Goal: Task Accomplishment & Management: Manage account settings

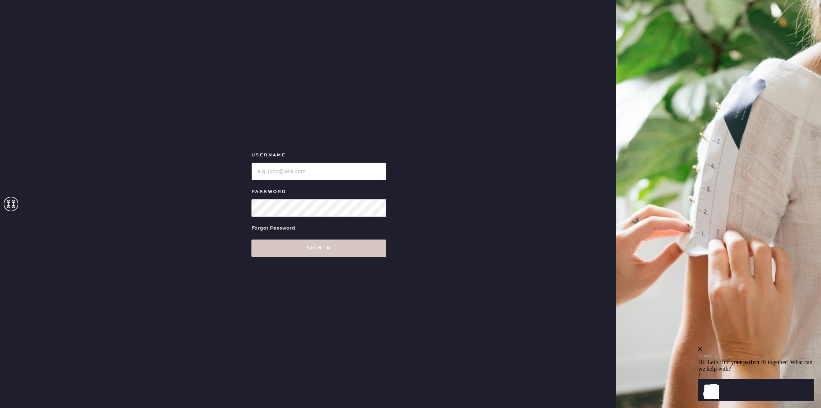
click at [315, 172] on input "loginName" at bounding box center [319, 172] width 135 height 18
paste input "ReformationMontrose"
type input "ReformationMontrose"
click at [290, 243] on button "Sign in" at bounding box center [319, 249] width 135 height 18
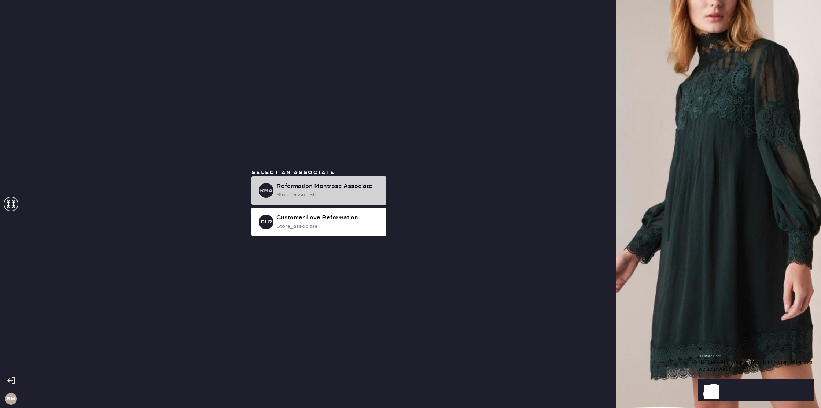
click at [300, 187] on div "Reformation Montrose Associate" at bounding box center [328, 186] width 104 height 9
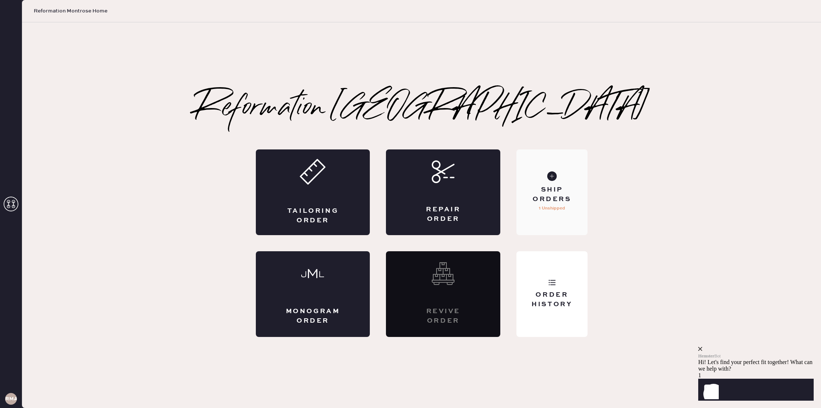
click at [553, 179] on use at bounding box center [552, 177] width 10 height 10
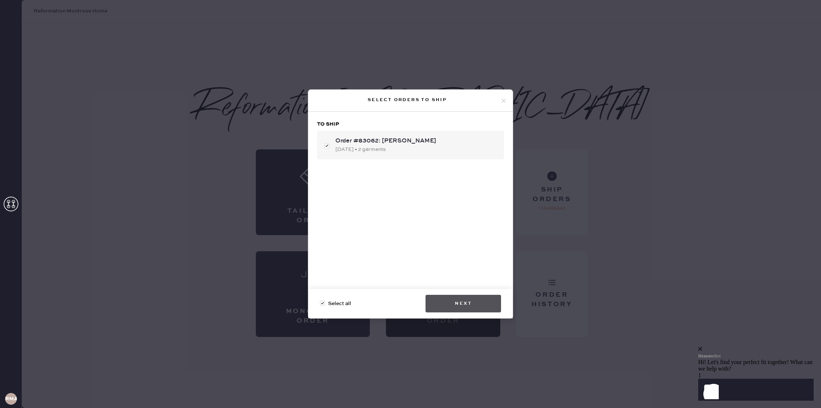
click at [457, 300] on button "Next" at bounding box center [464, 304] width 76 height 18
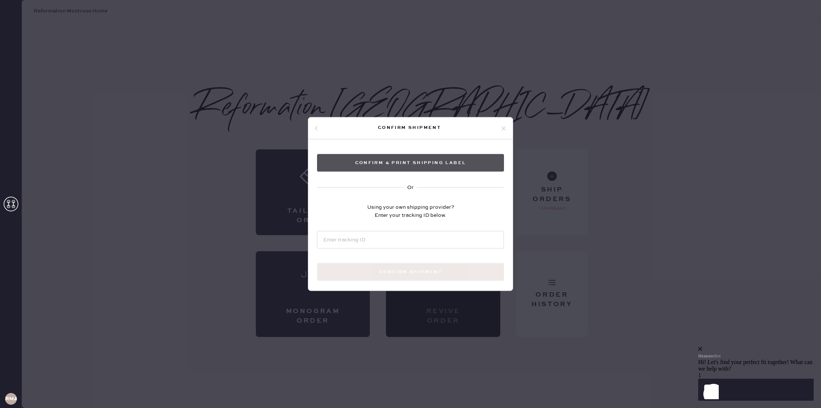
click at [433, 164] on button "Confirm & Print shipping label" at bounding box center [410, 163] width 187 height 18
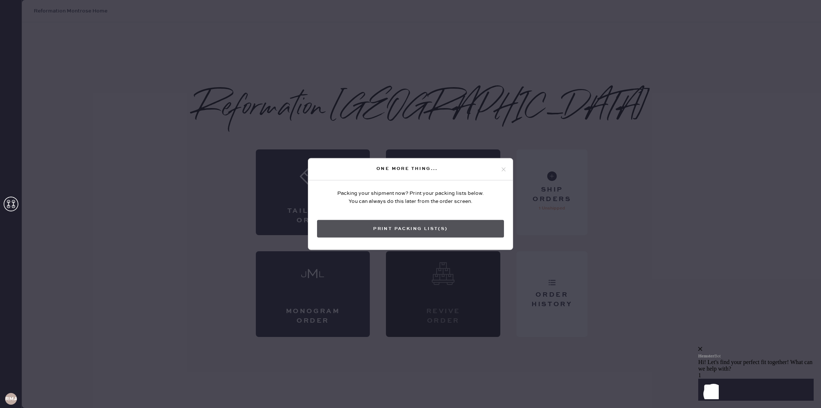
click at [473, 232] on button "Print Packing List(s)" at bounding box center [410, 229] width 187 height 18
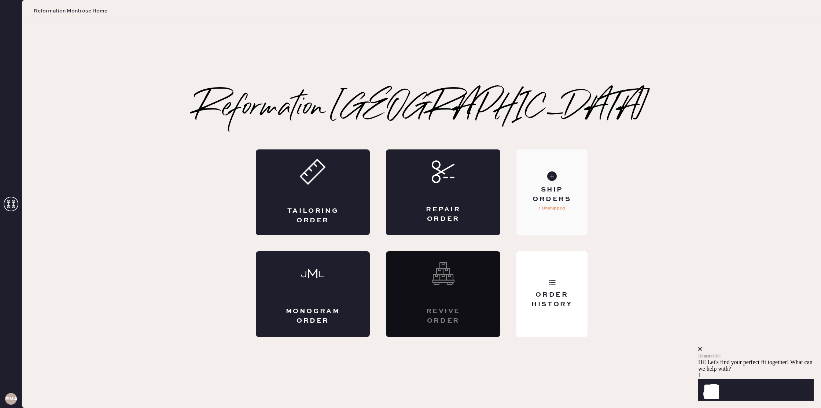
click at [568, 190] on div "Ship Orders" at bounding box center [552, 195] width 59 height 18
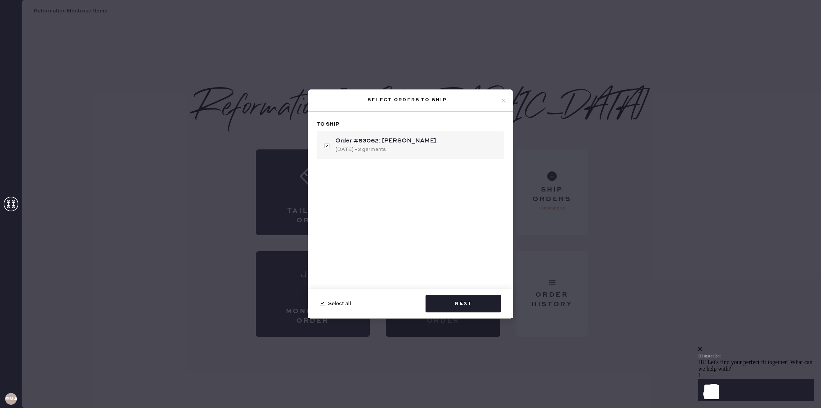
checkbox input "false"
click at [501, 98] on icon at bounding box center [504, 101] width 7 height 7
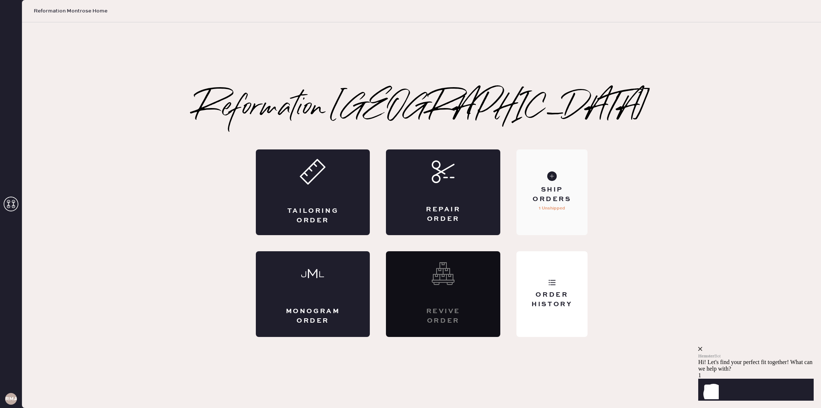
click at [559, 202] on div "Ship Orders" at bounding box center [552, 195] width 59 height 18
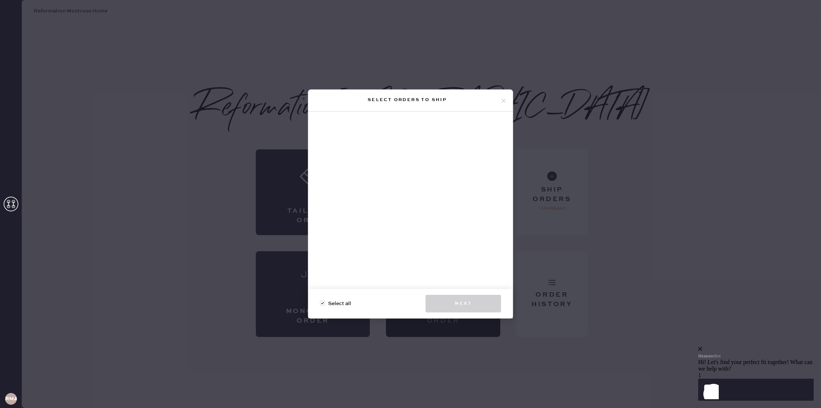
click at [501, 98] on icon at bounding box center [504, 101] width 7 height 7
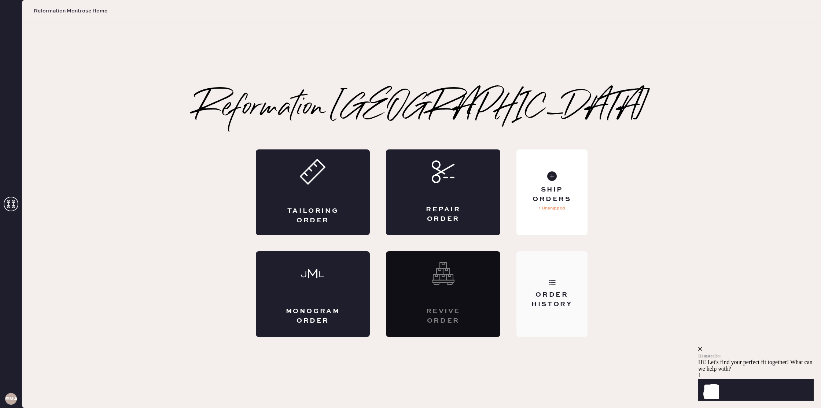
click at [572, 281] on div "Order History" at bounding box center [552, 295] width 71 height 86
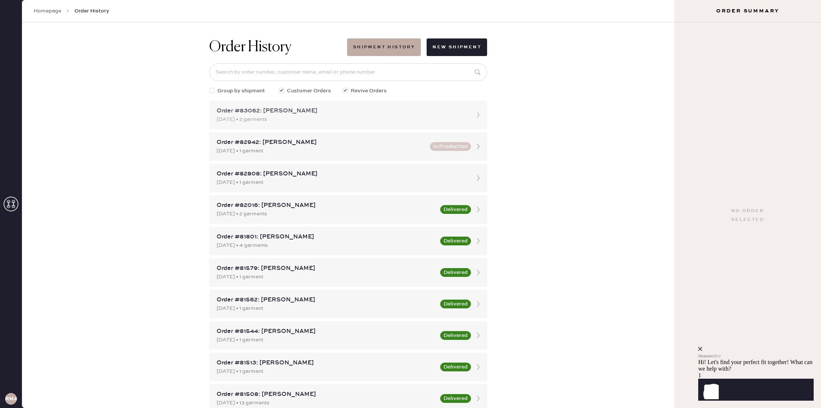
click at [329, 114] on div "Order #83062: [PERSON_NAME]" at bounding box center [342, 111] width 250 height 9
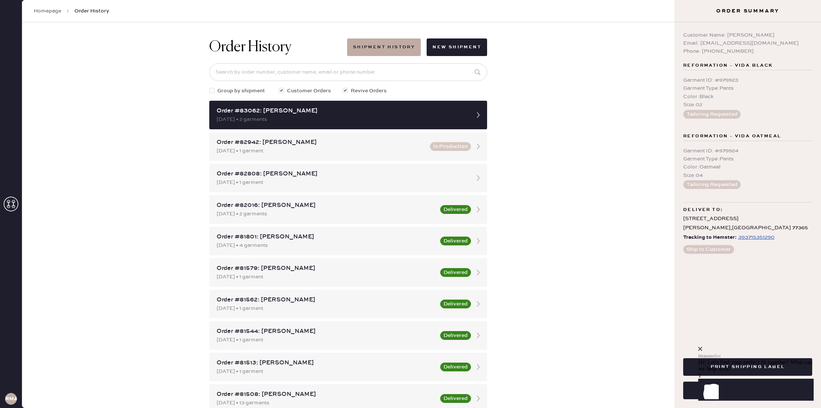
click at [807, 346] on div "Hemster Bot Hi! Let's find your perfect fit together! What can we help with?" at bounding box center [757, 359] width 116 height 26
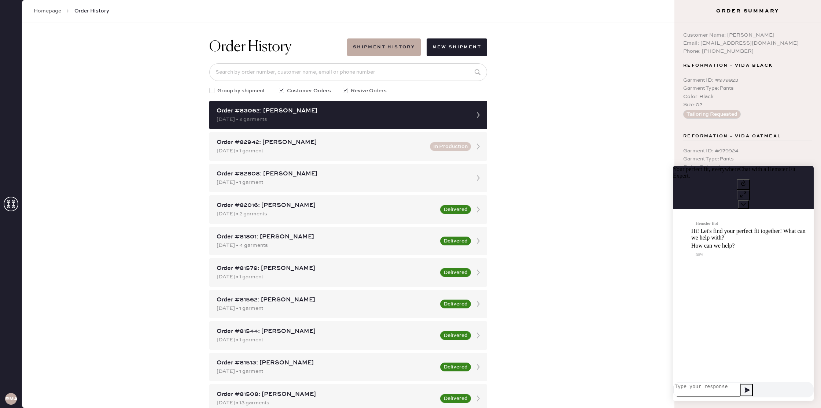
scroll to position [0, 0]
click at [805, 155] on div "Garment Type : Pants" at bounding box center [747, 159] width 129 height 8
drag, startPoint x: 806, startPoint y: 179, endPoint x: 1471, endPoint y: 338, distance: 684.5
click at [746, 202] on icon at bounding box center [743, 204] width 5 height 5
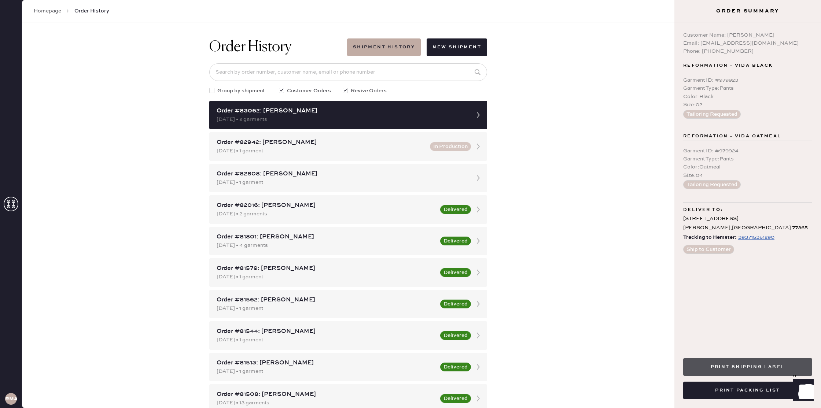
click at [780, 359] on button "Print Shipping Label" at bounding box center [747, 368] width 129 height 18
click at [480, 214] on icon at bounding box center [478, 209] width 15 height 15
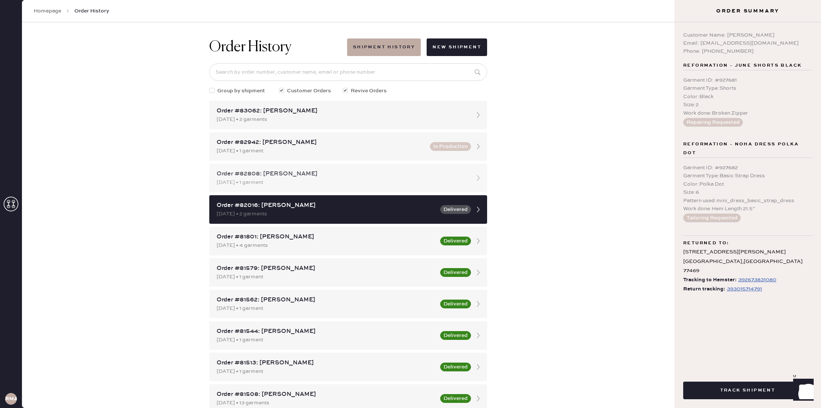
click at [298, 187] on div "Order #82808: [PERSON_NAME] [DATE] • 1 garment" at bounding box center [348, 178] width 278 height 29
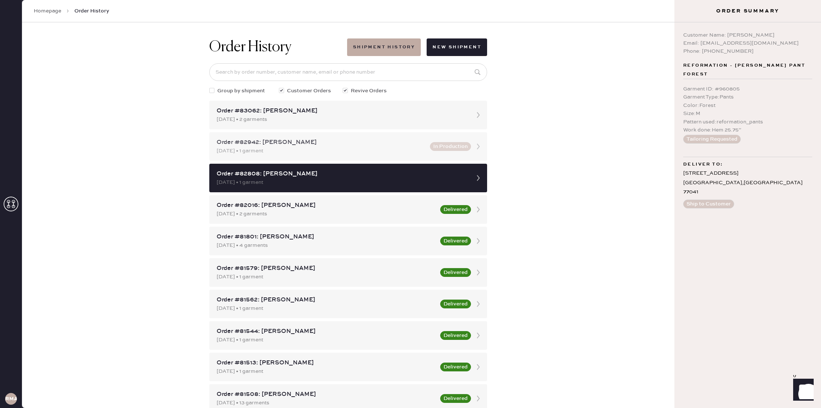
click at [277, 137] on div "Order #82942: [PERSON_NAME] [DATE] • 1 garment In Production" at bounding box center [348, 146] width 278 height 29
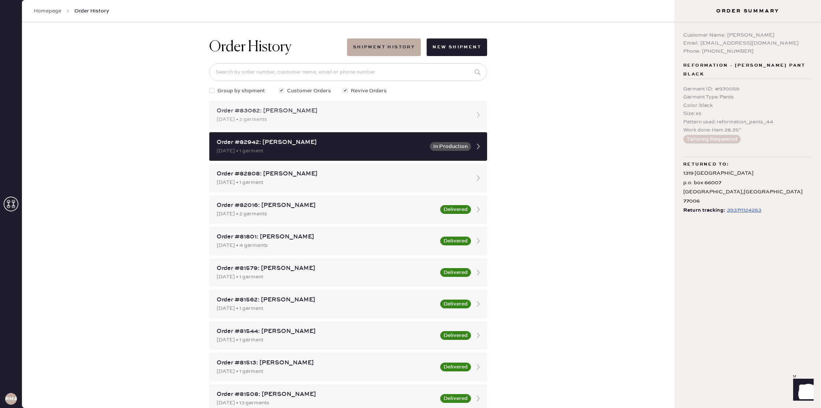
click at [231, 119] on div "[DATE] • 2 garments" at bounding box center [342, 120] width 250 height 8
